Goal: Transaction & Acquisition: Download file/media

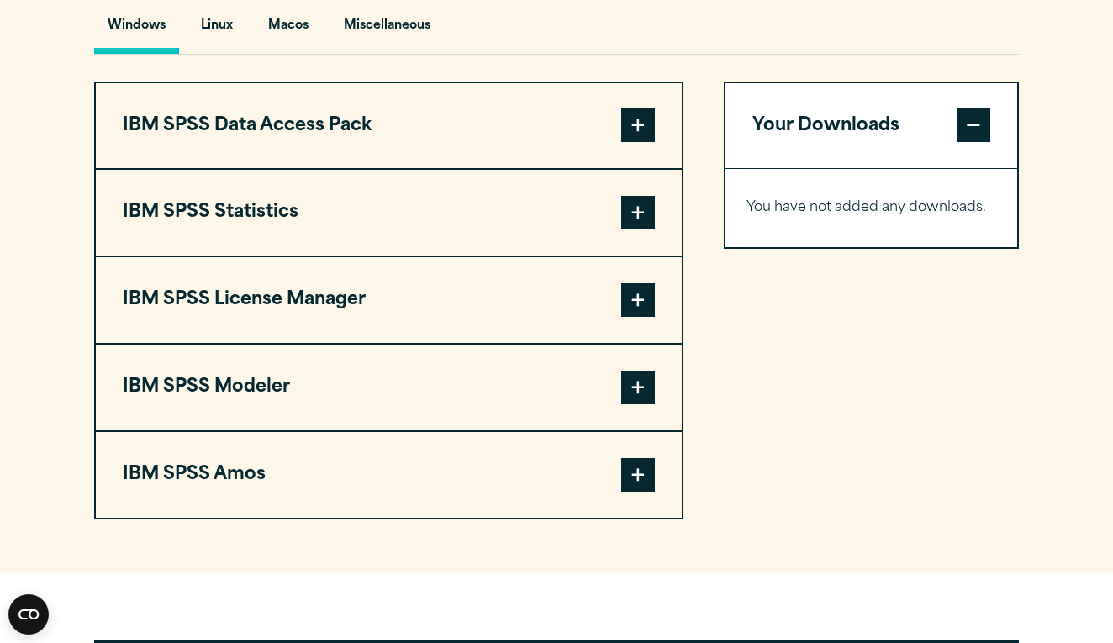
scroll to position [1268, 0]
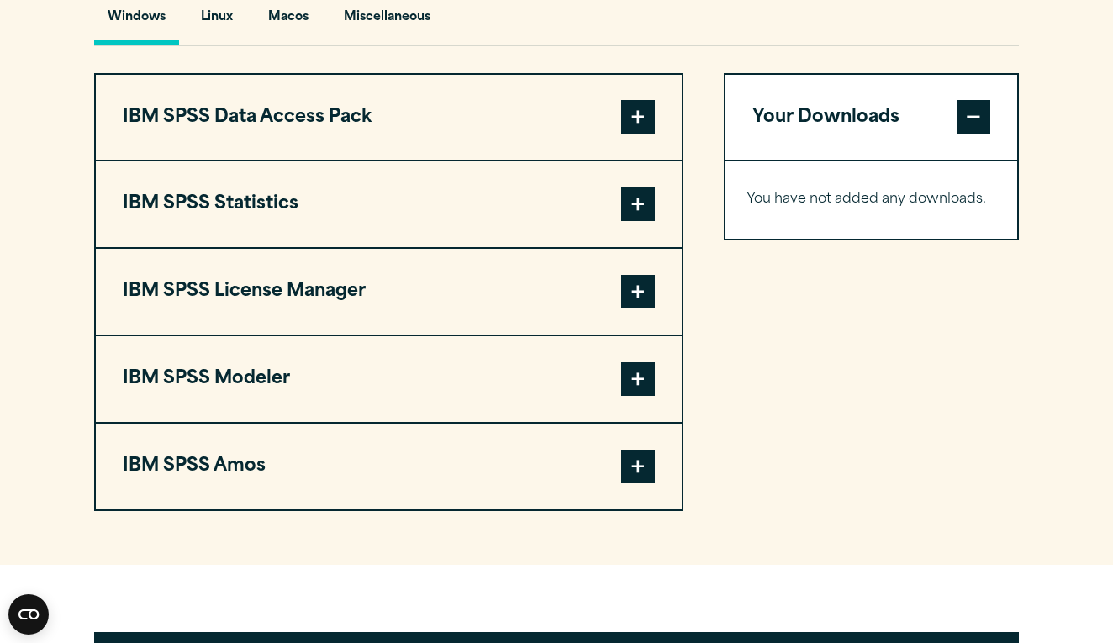
click at [533, 247] on button "IBM SPSS Statistics" at bounding box center [389, 204] width 586 height 86
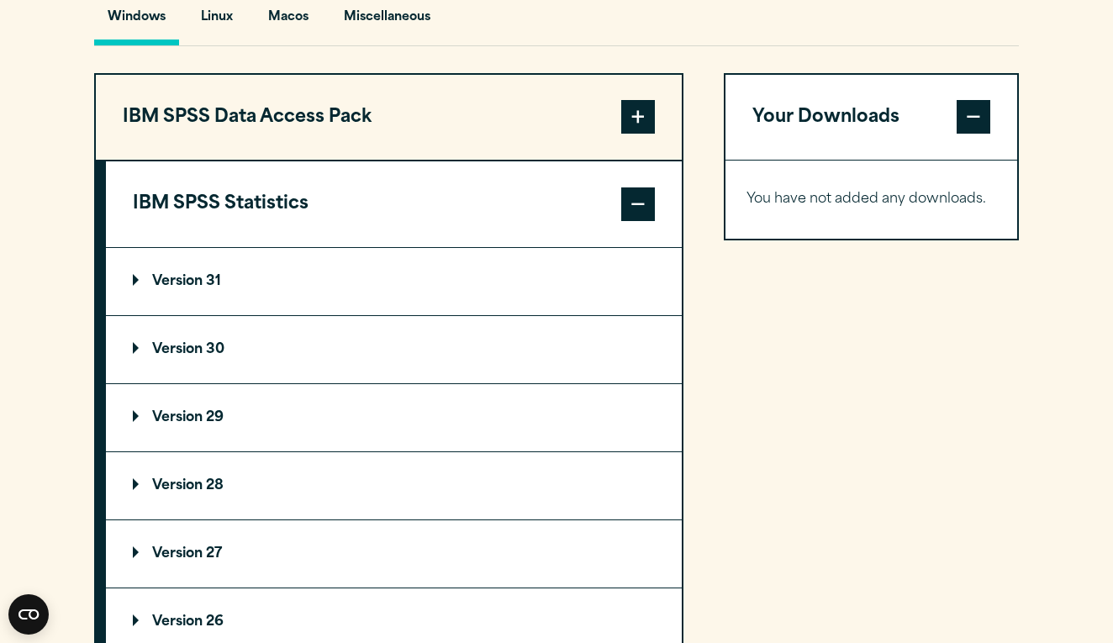
click at [241, 383] on summary "Version 30" at bounding box center [394, 349] width 576 height 67
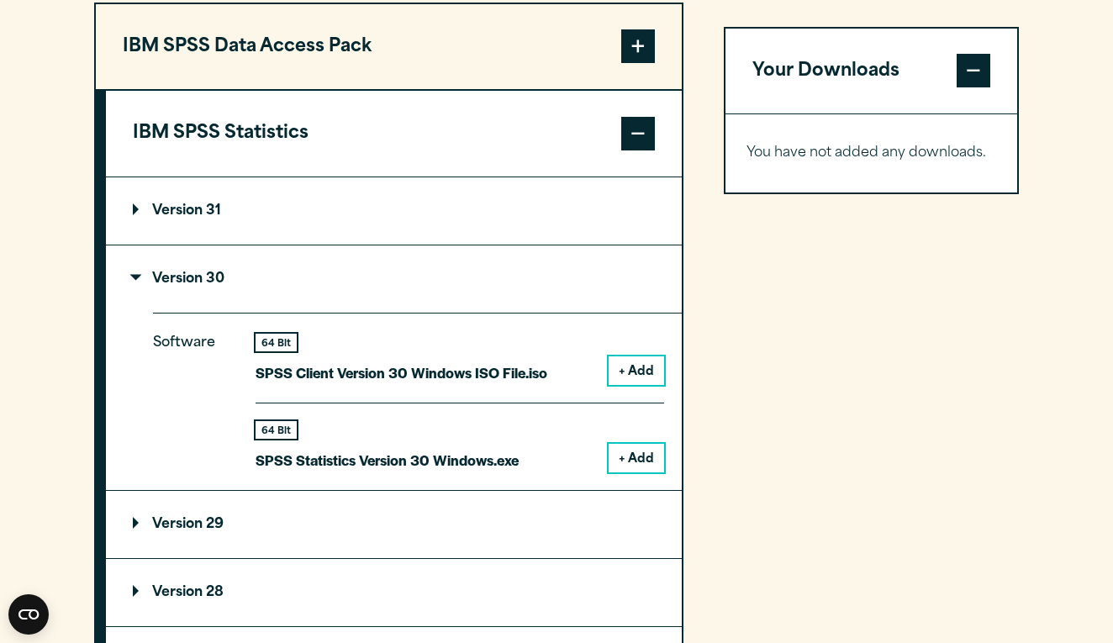
scroll to position [1346, 0]
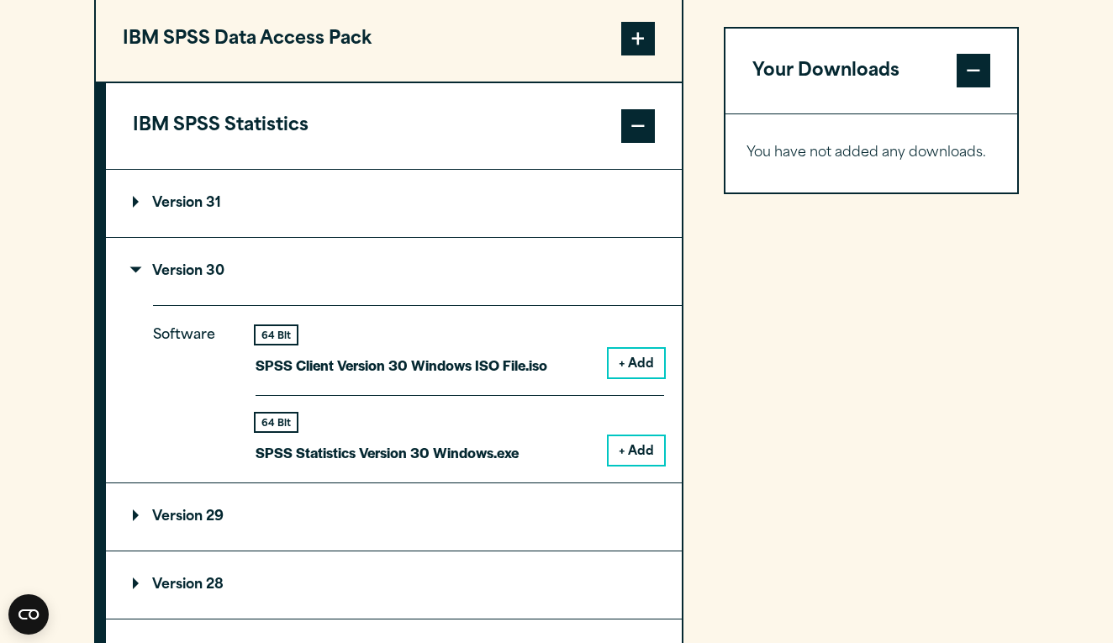
click at [640, 465] on button "+ Add" at bounding box center [636, 450] width 55 height 29
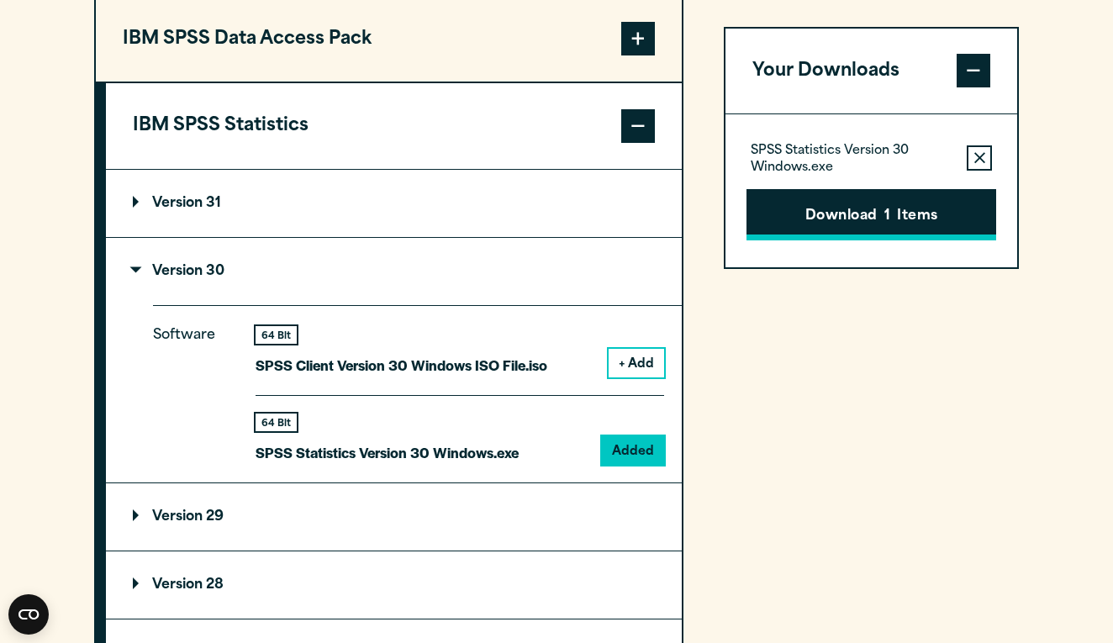
click at [837, 237] on button "Download 1 Items" at bounding box center [871, 215] width 250 height 52
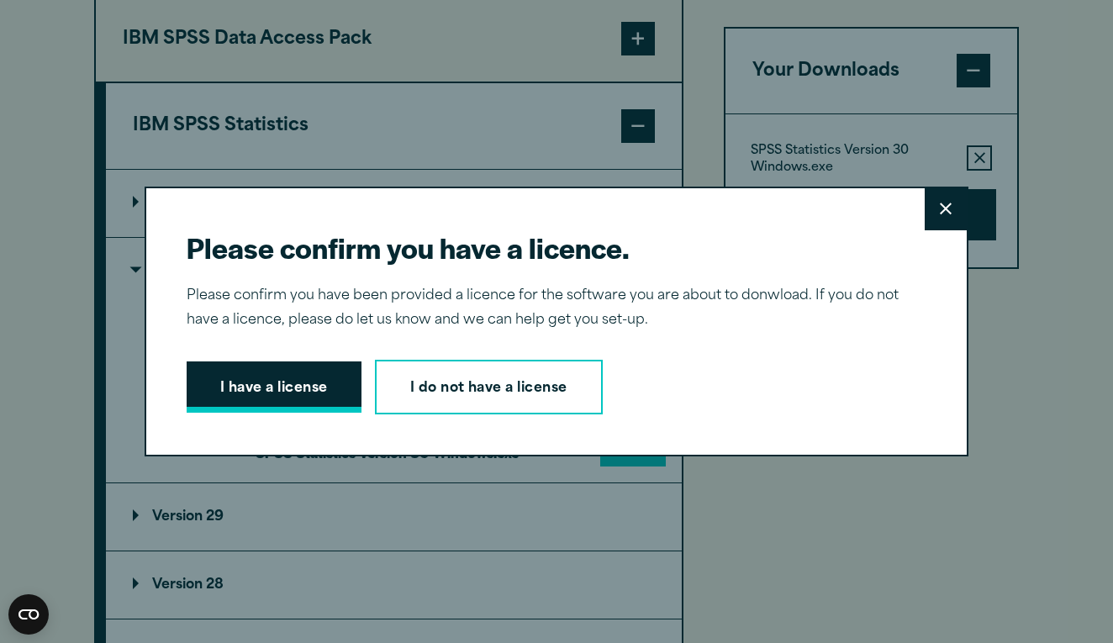
click at [313, 386] on button "I have a license" at bounding box center [274, 387] width 175 height 52
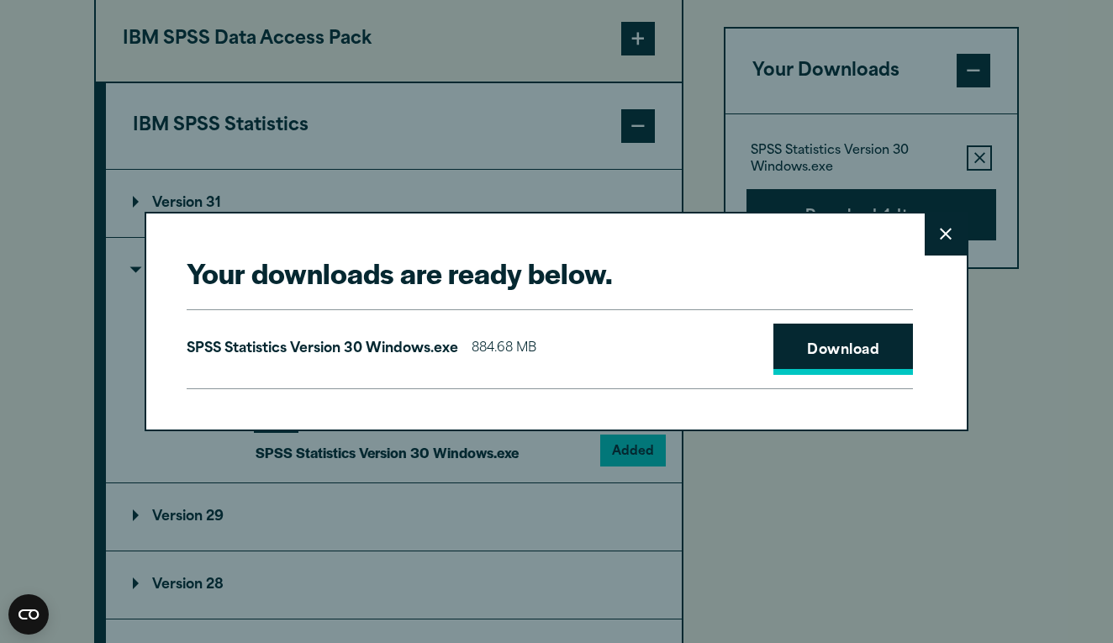
click at [831, 342] on link "Download" at bounding box center [843, 350] width 140 height 52
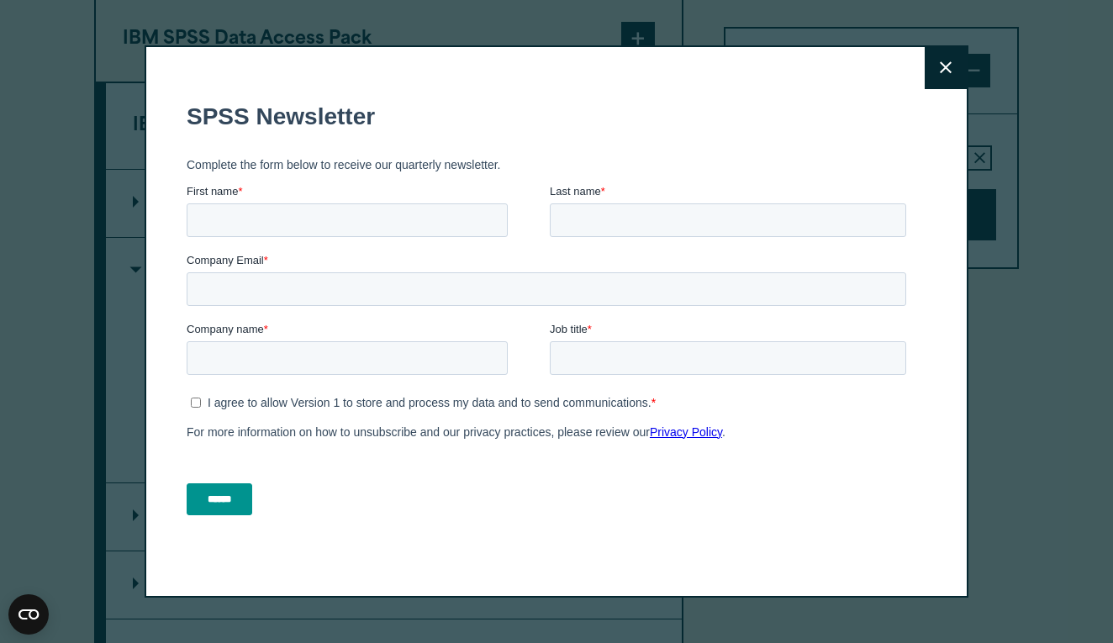
click at [996, 404] on div "Close" at bounding box center [556, 321] width 1113 height 643
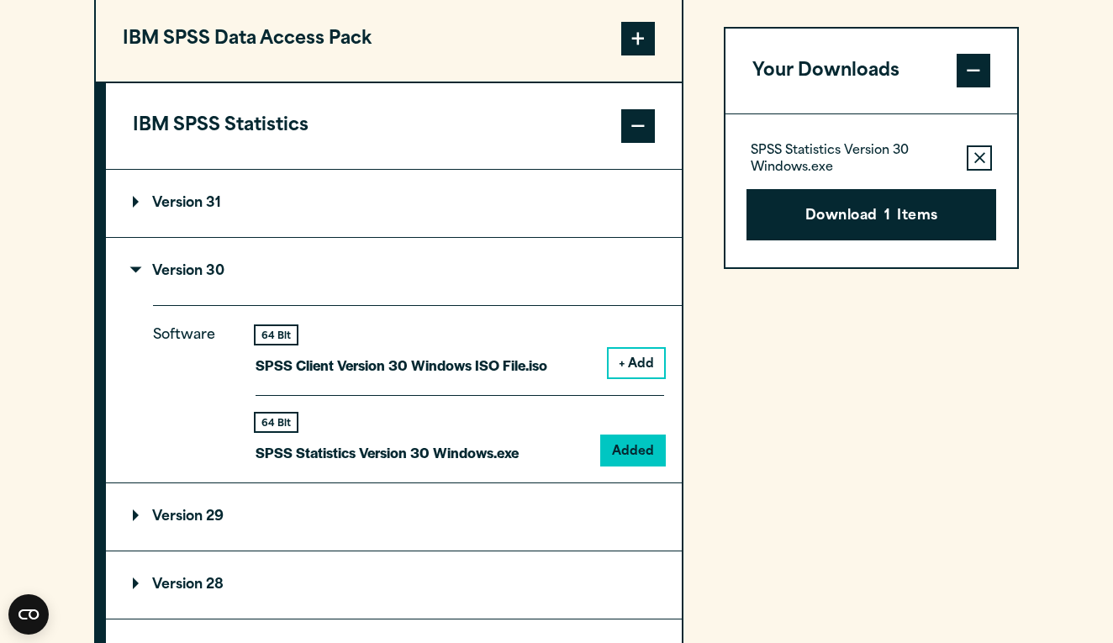
click at [1044, 105] on section "Select your software downloads Use the table below to find and navigate to your…" at bounding box center [556, 377] width 1113 height 1390
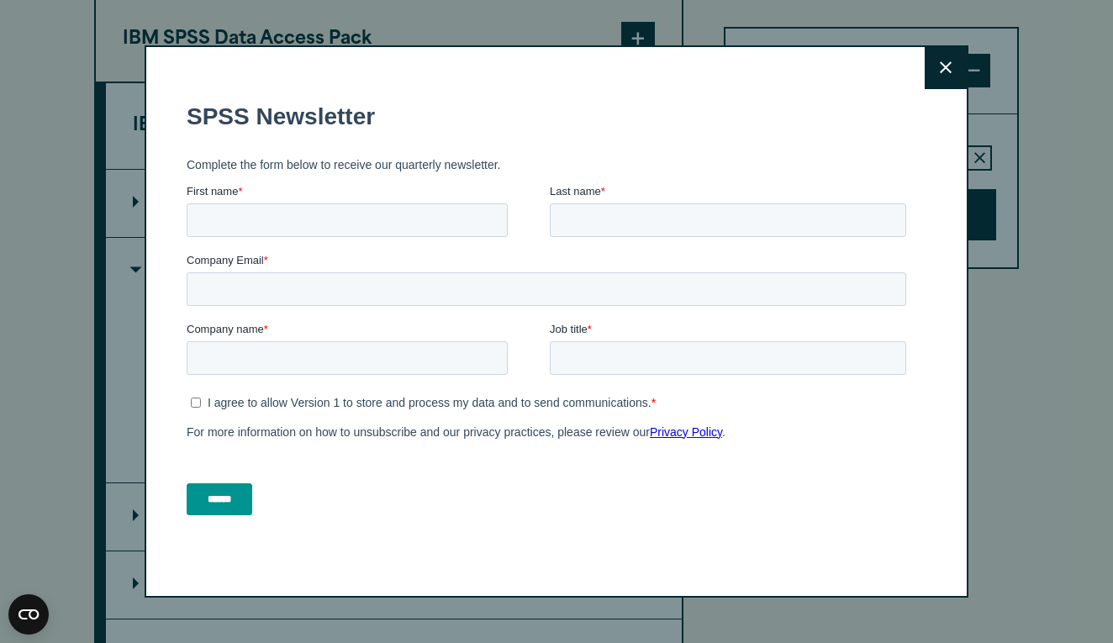
click at [935, 61] on button "Close" at bounding box center [946, 68] width 42 height 42
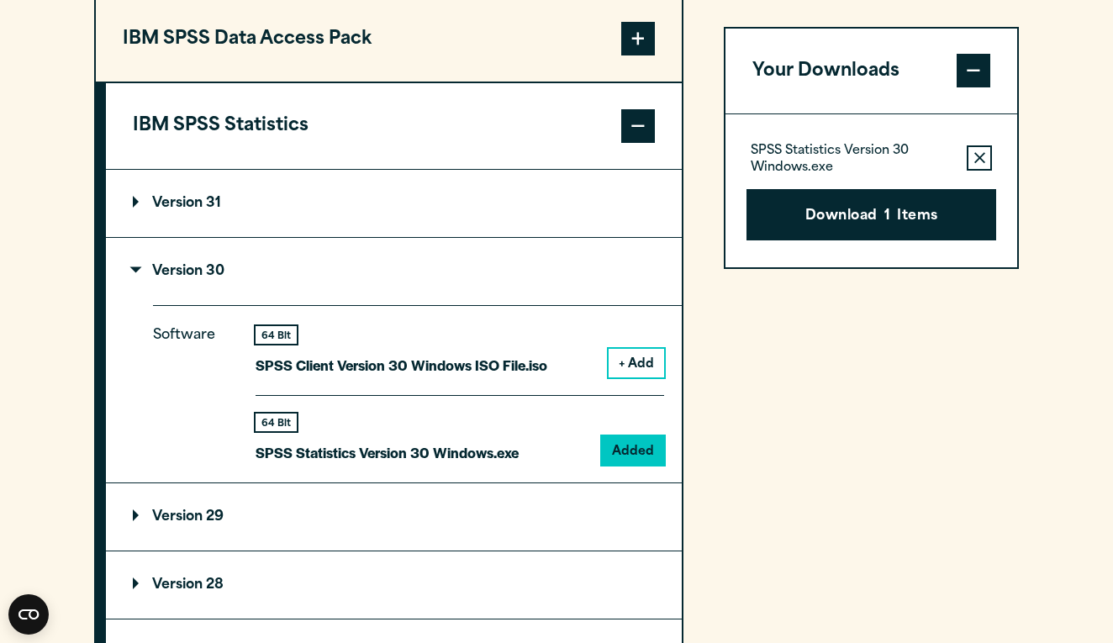
click at [1042, 125] on section "Select your software downloads Use the table below to find and navigate to your…" at bounding box center [556, 377] width 1113 height 1390
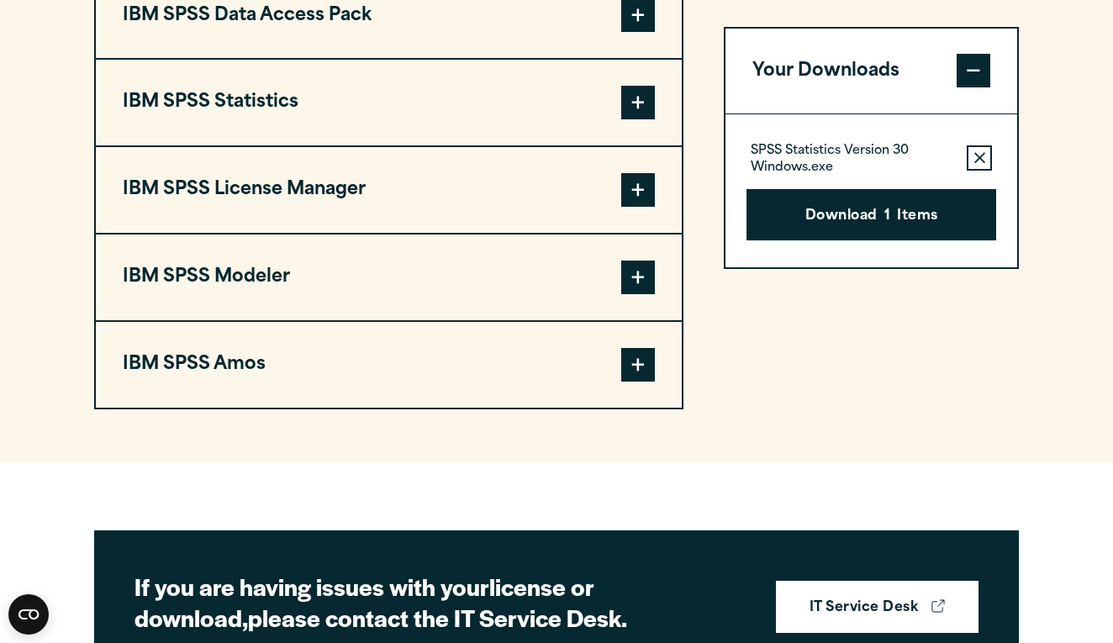
scroll to position [1376, 0]
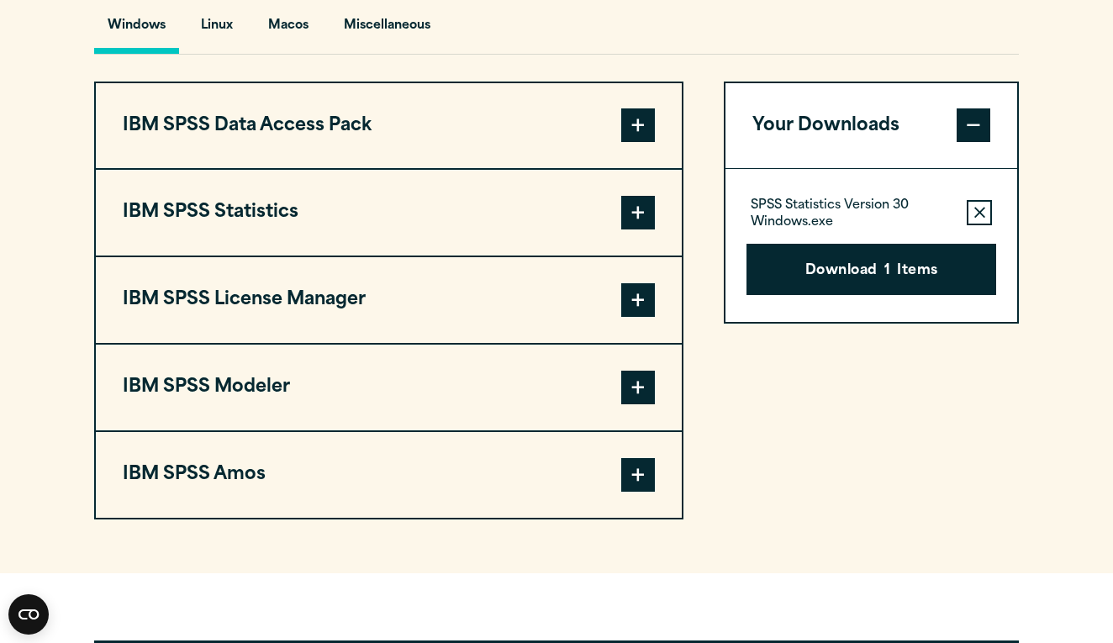
scroll to position [1270, 0]
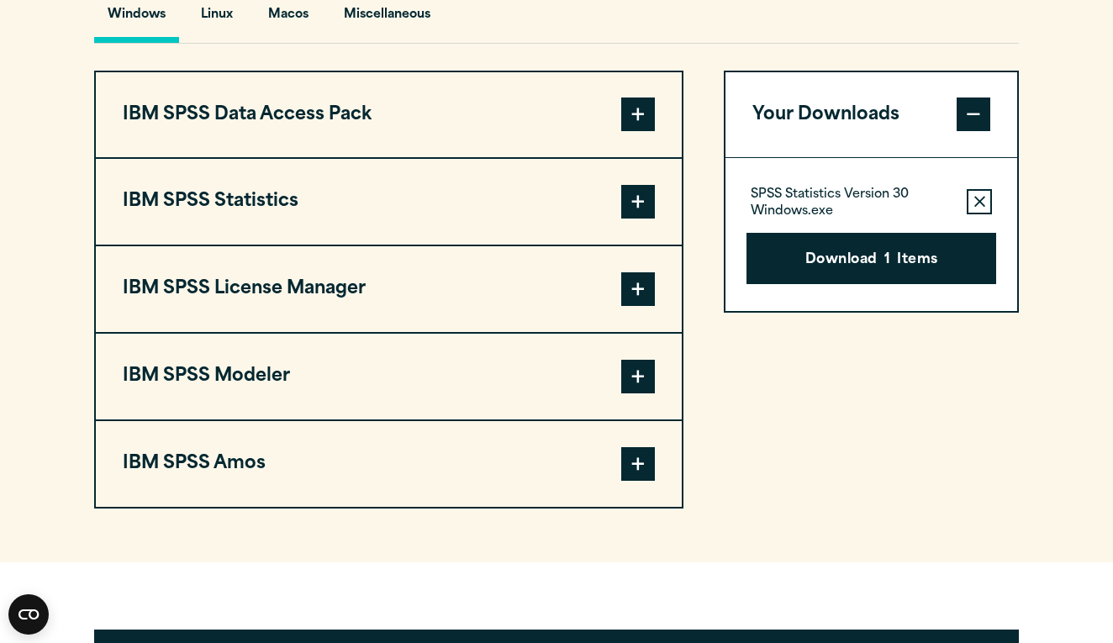
click at [985, 214] on button "Remove this item from your software download list" at bounding box center [979, 201] width 25 height 25
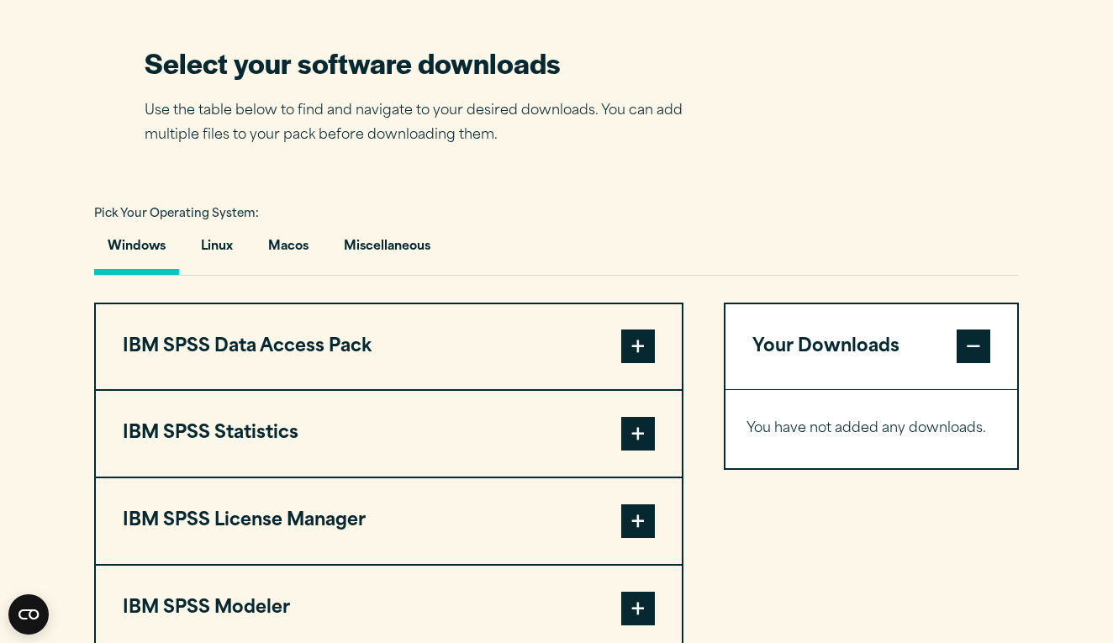
scroll to position [1034, 0]
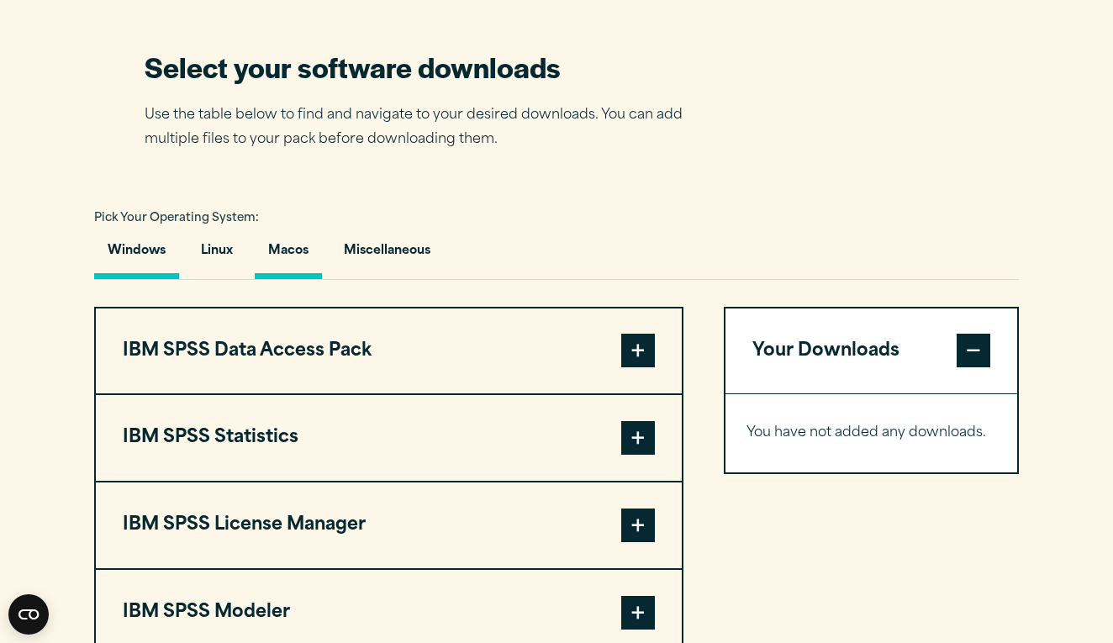
click at [274, 279] on button "Macos" at bounding box center [288, 255] width 67 height 48
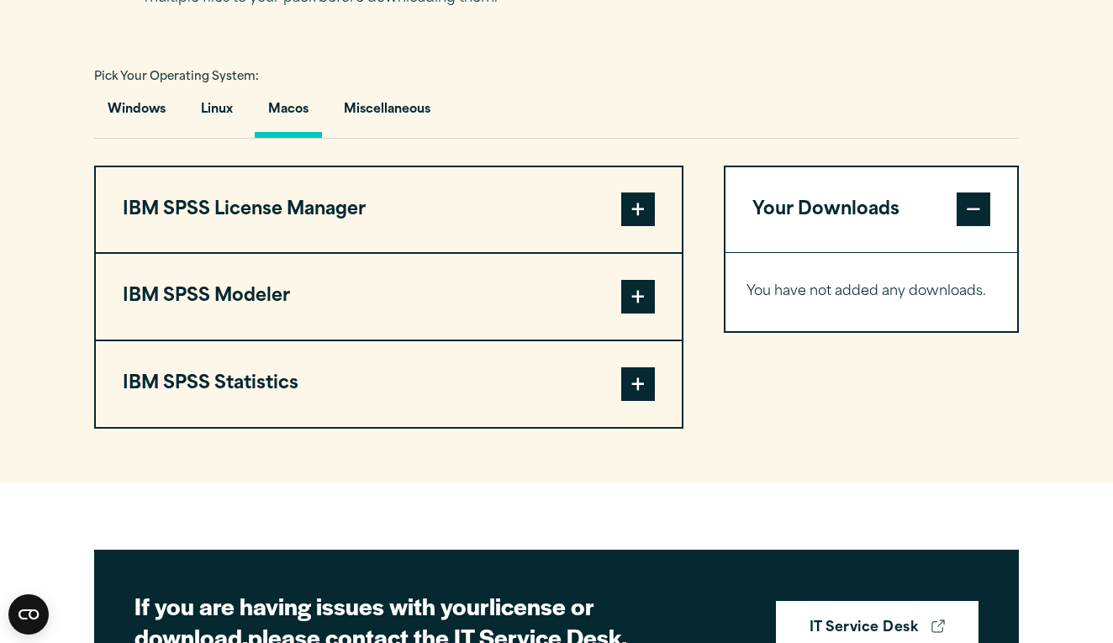
scroll to position [1178, 0]
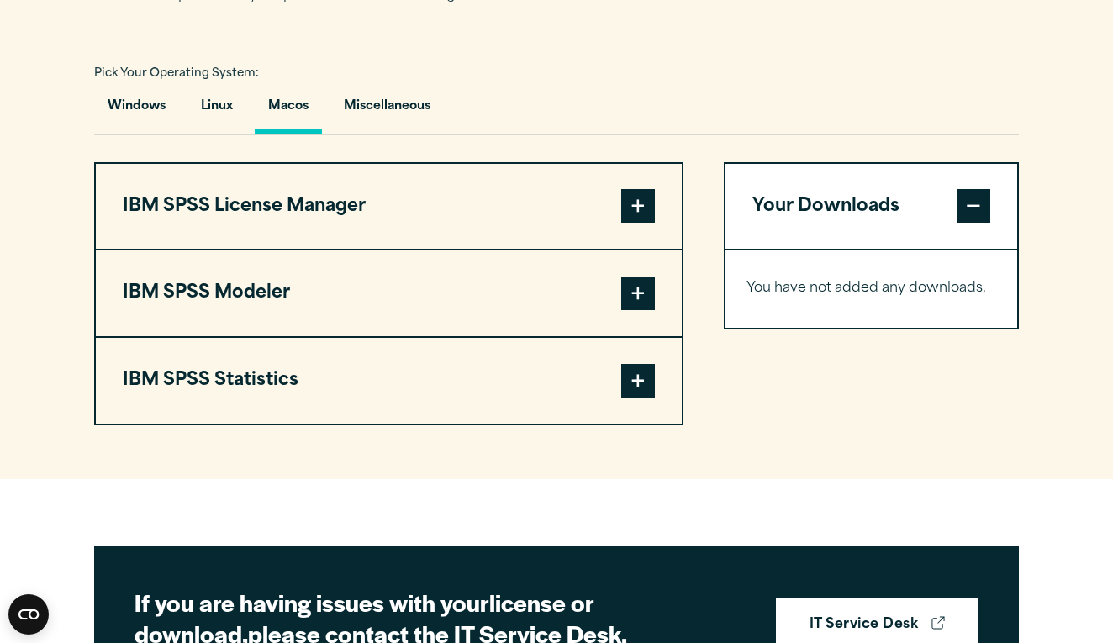
click at [256, 424] on button "IBM SPSS Statistics" at bounding box center [389, 381] width 586 height 86
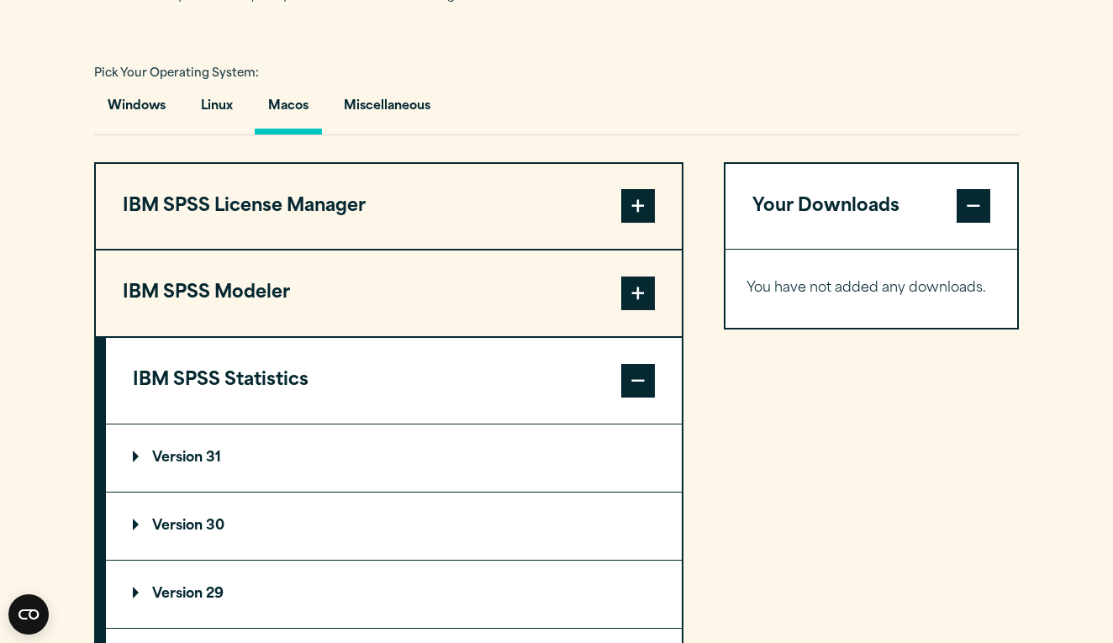
click at [220, 533] on p "Version 30" at bounding box center [179, 525] width 92 height 13
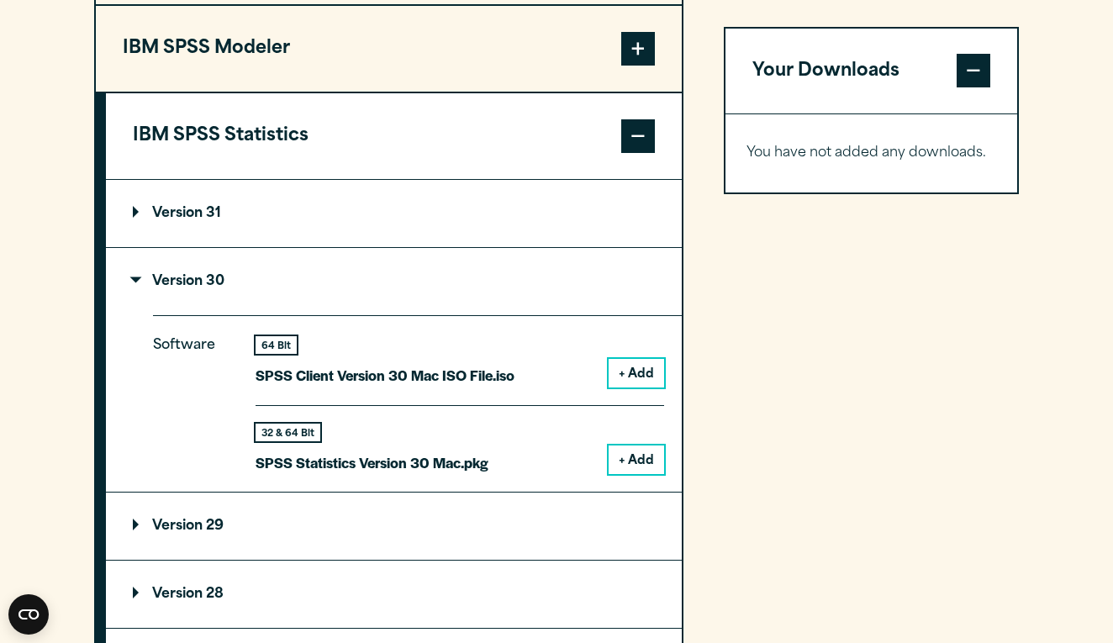
scroll to position [1425, 0]
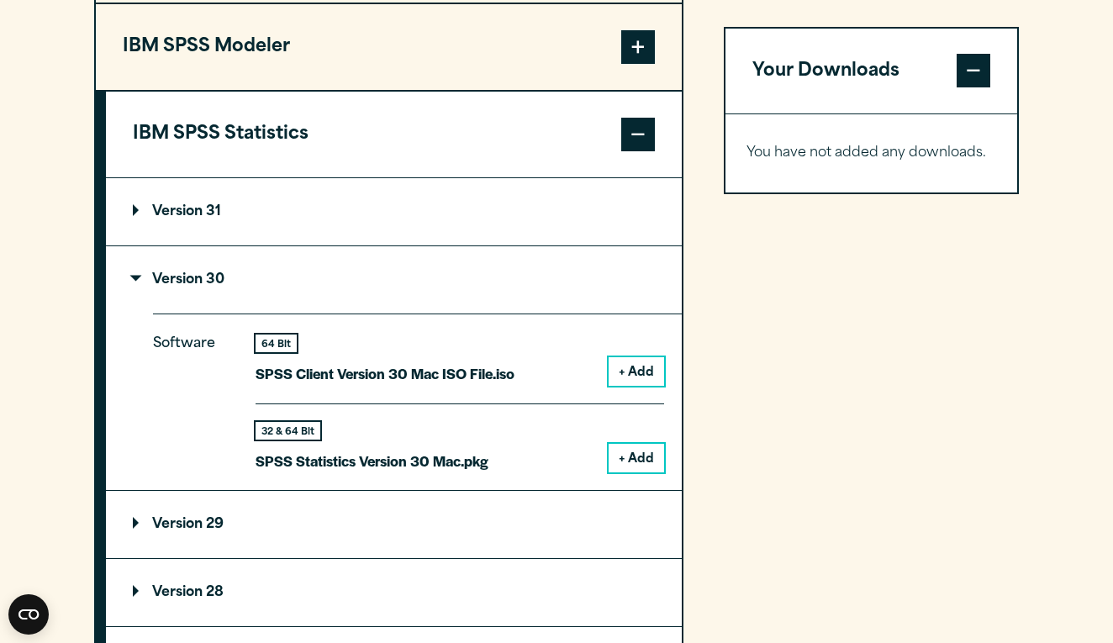
click at [624, 472] on button "+ Add" at bounding box center [636, 458] width 55 height 29
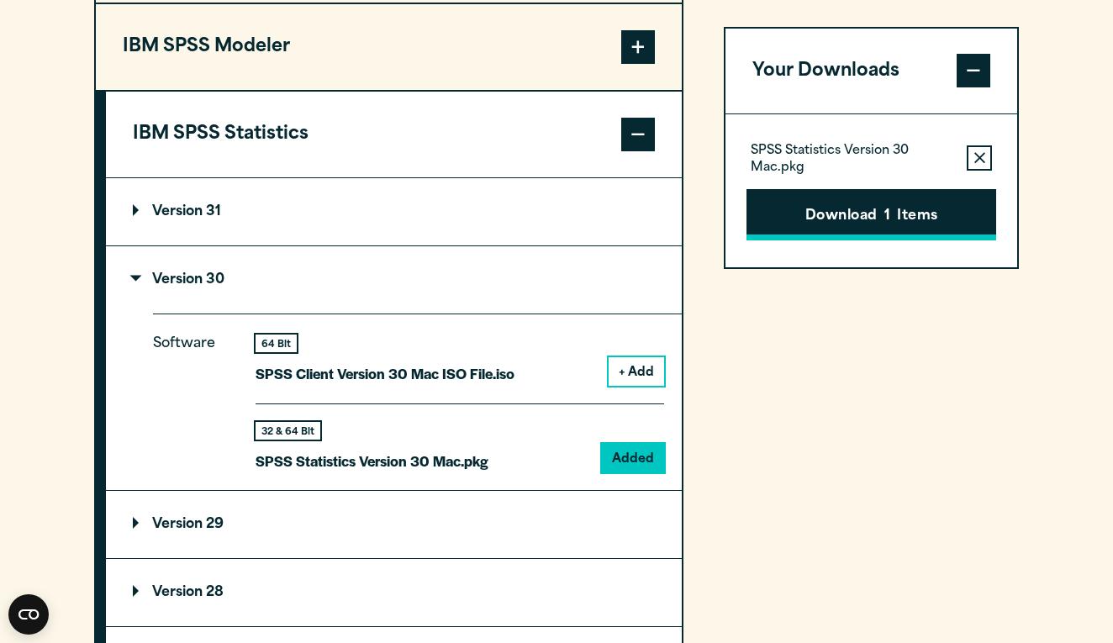
click at [925, 213] on button "Download 1 Items" at bounding box center [871, 215] width 250 height 52
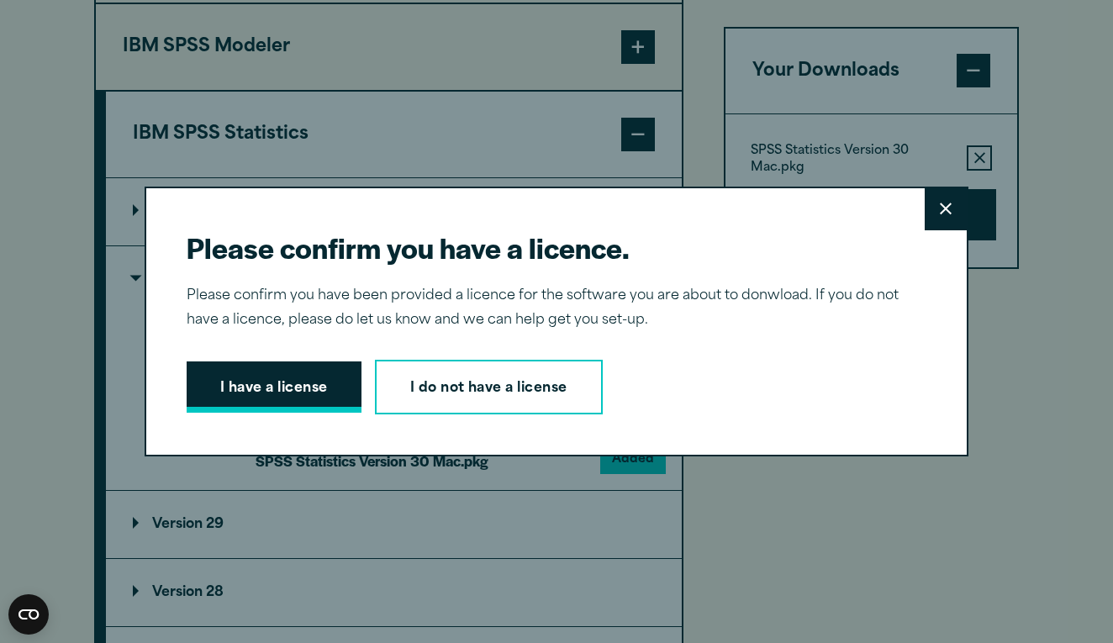
click at [326, 374] on button "I have a license" at bounding box center [274, 387] width 175 height 52
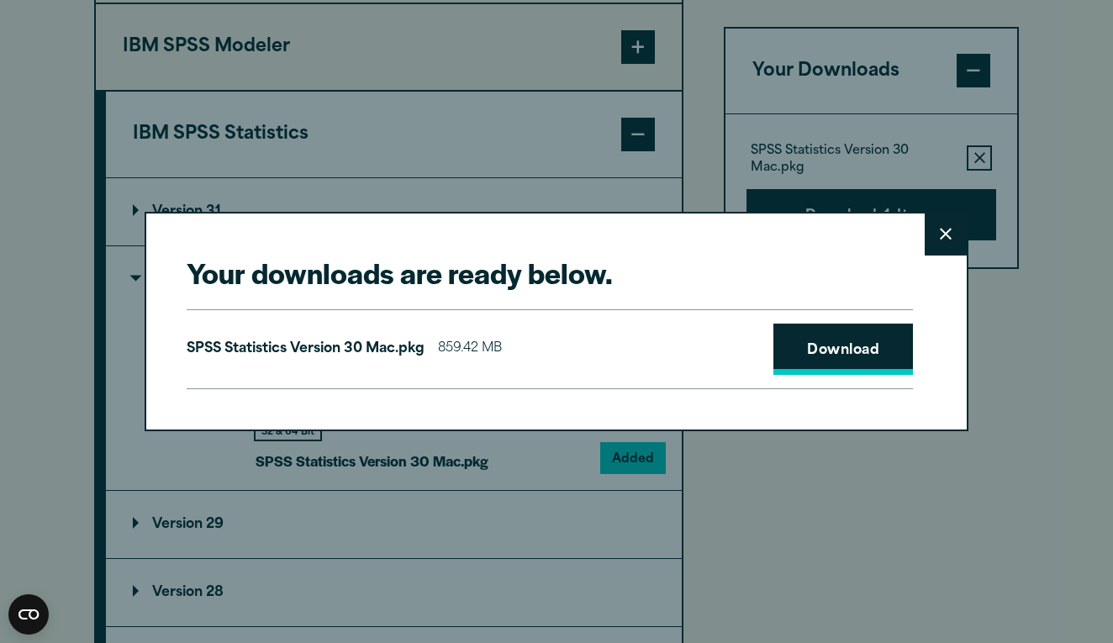
click at [853, 339] on link "Download" at bounding box center [843, 350] width 140 height 52
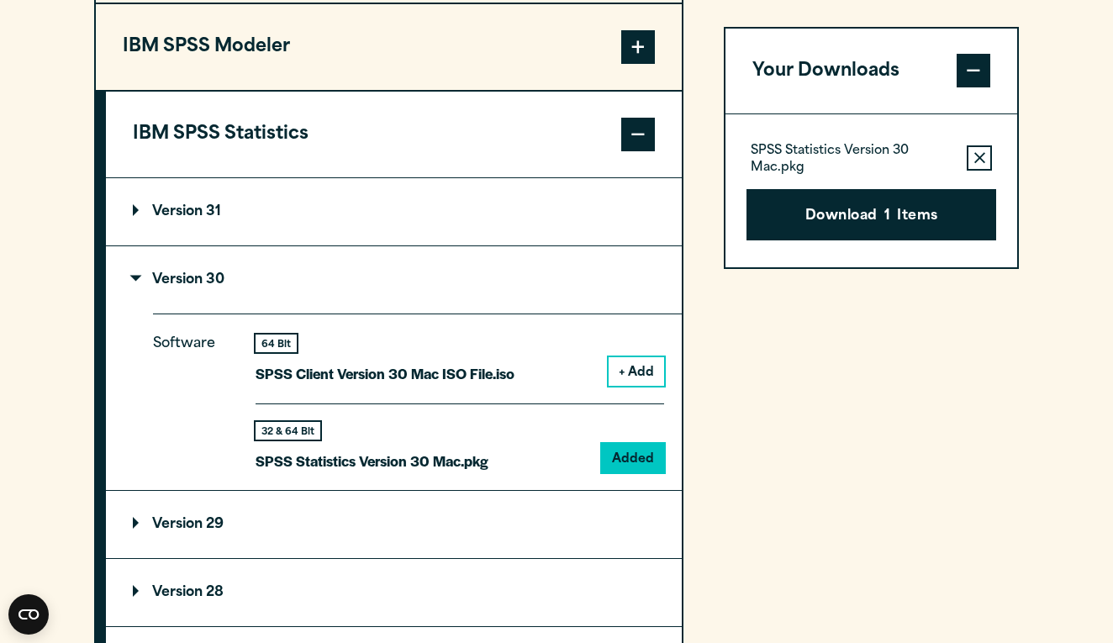
click at [735, 557] on div "Your downloads are ready below. Close SPSS Statistics Version 30 Mac.pkg 859.42…" at bounding box center [556, 321] width 1113 height 643
